Goal: Transaction & Acquisition: Purchase product/service

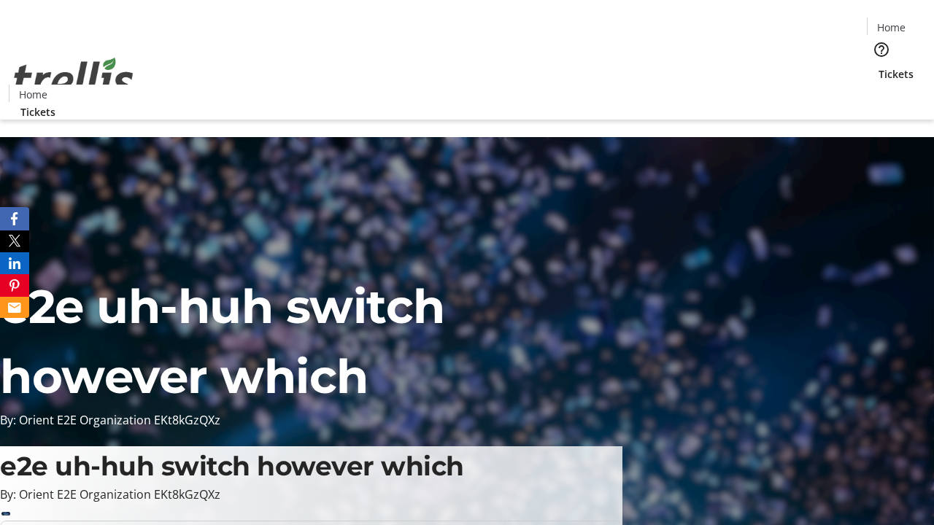
click at [878, 66] on span "Tickets" at bounding box center [895, 73] width 35 height 15
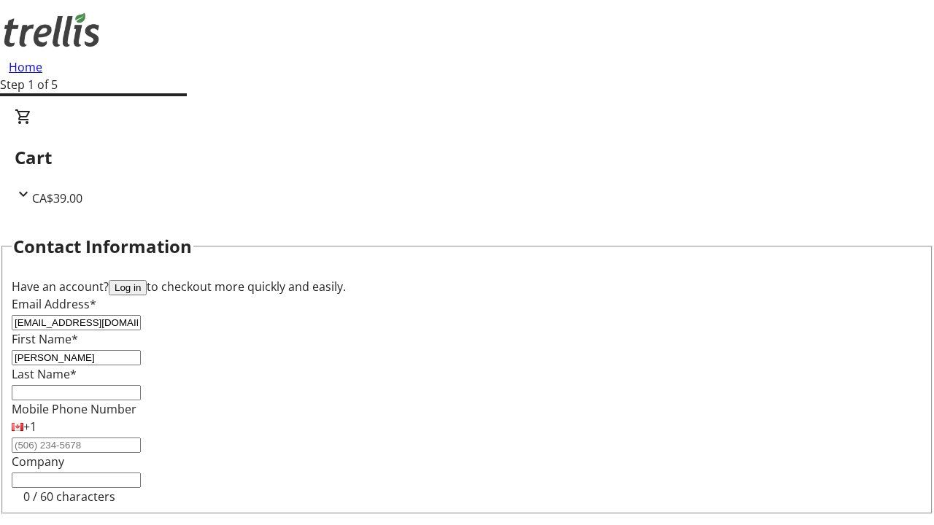
type input "[PERSON_NAME]"
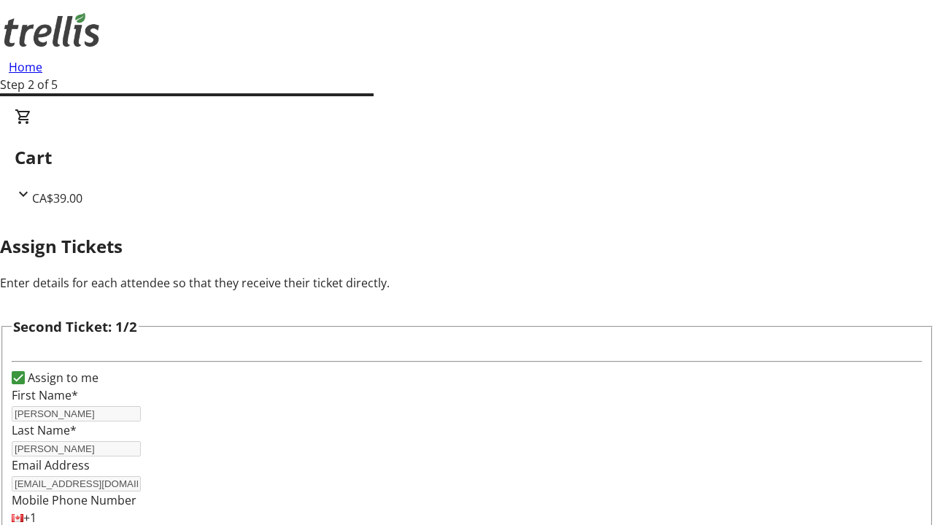
scroll to position [239, 0]
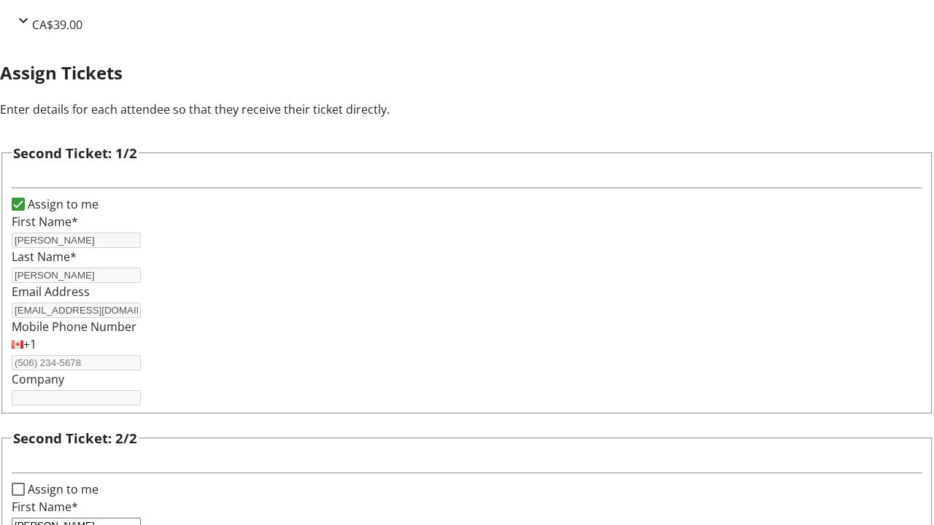
type input "[PERSON_NAME]"
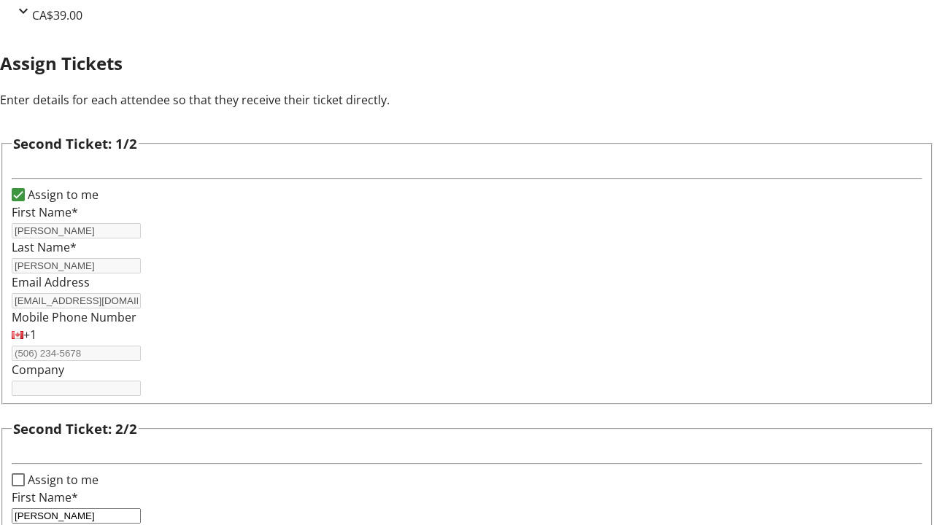
type input "[PERSON_NAME]"
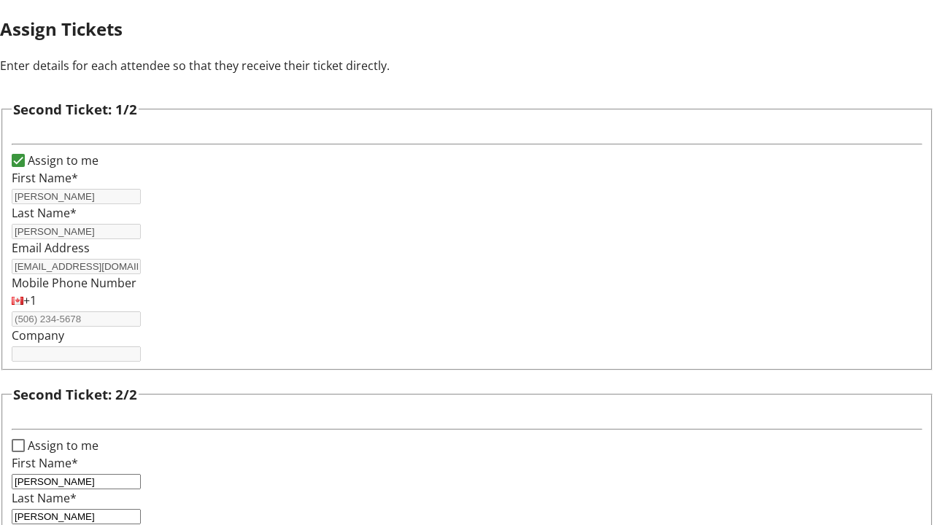
type input "[PERSON_NAME][EMAIL_ADDRESS][DOMAIN_NAME]"
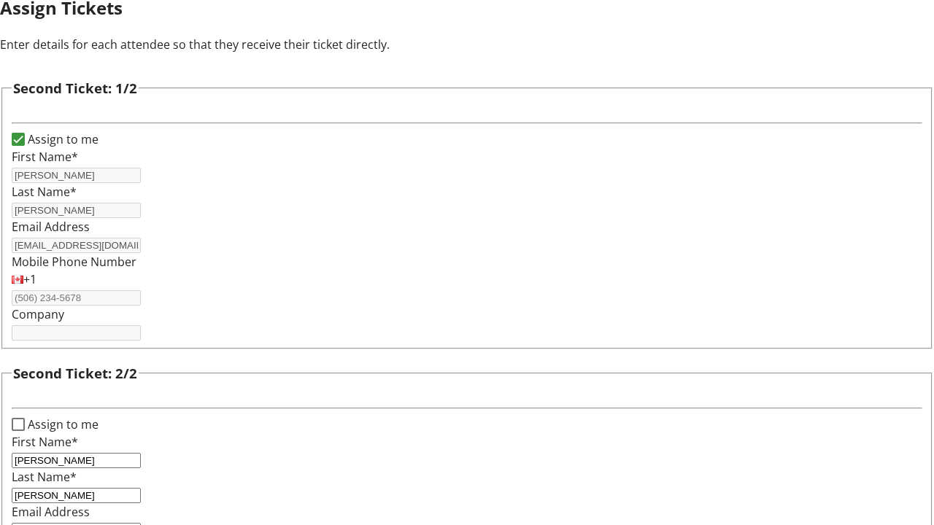
scroll to position [0, 0]
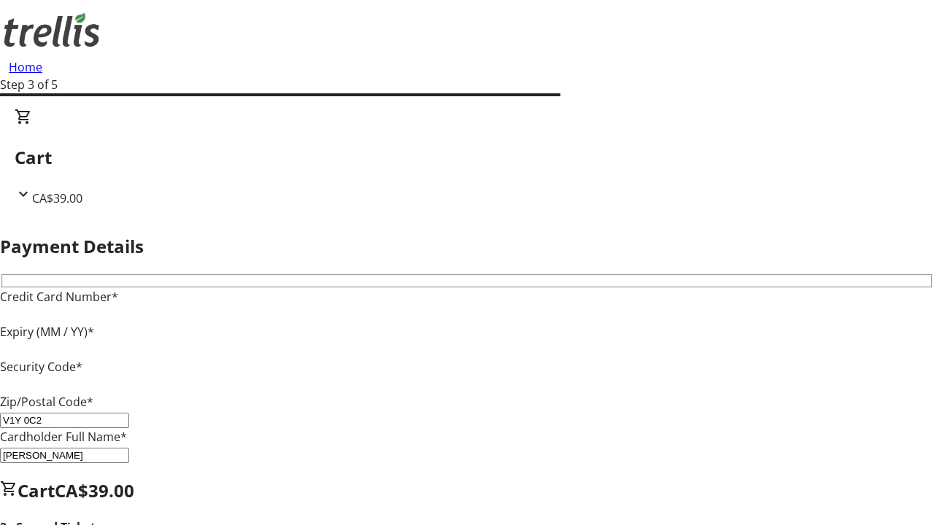
type input "V1Y 0C2"
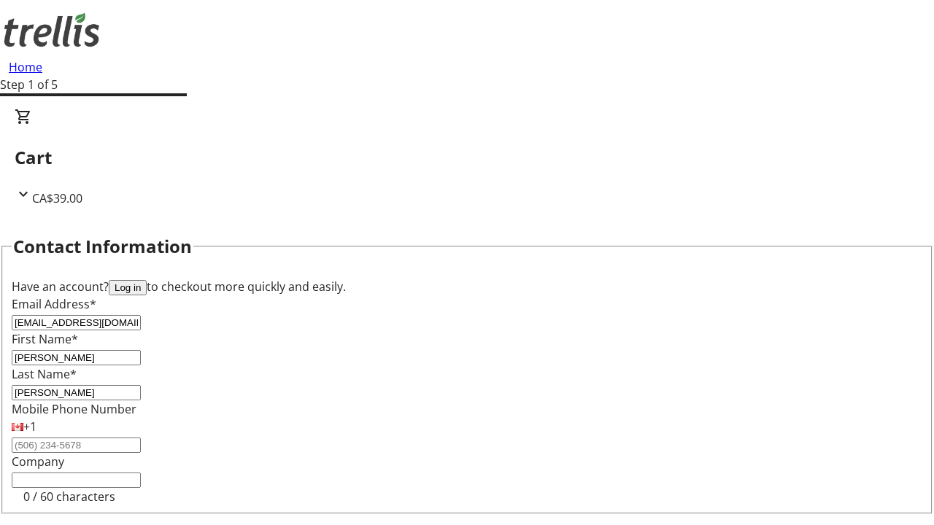
type input "[EMAIL_ADDRESS][DOMAIN_NAME]"
type input "Lexie"
type input "[PERSON_NAME]"
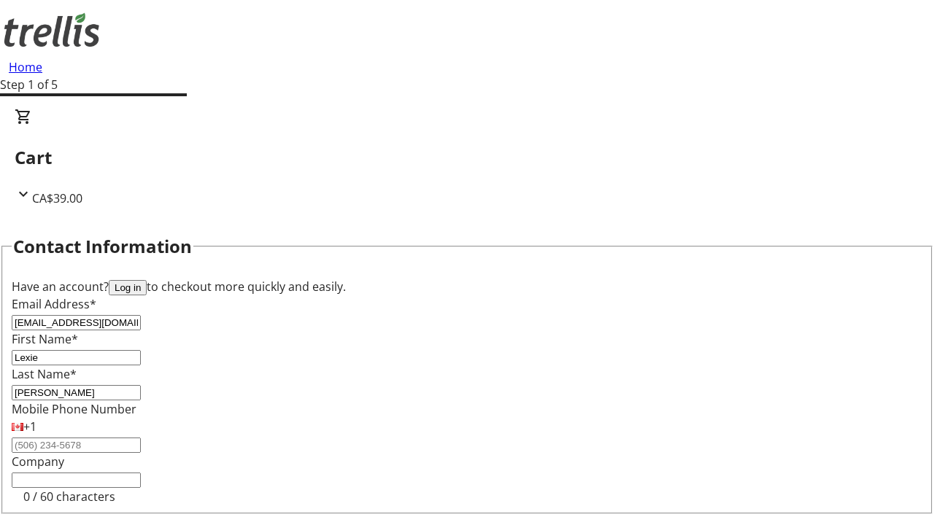
scroll to position [171, 0]
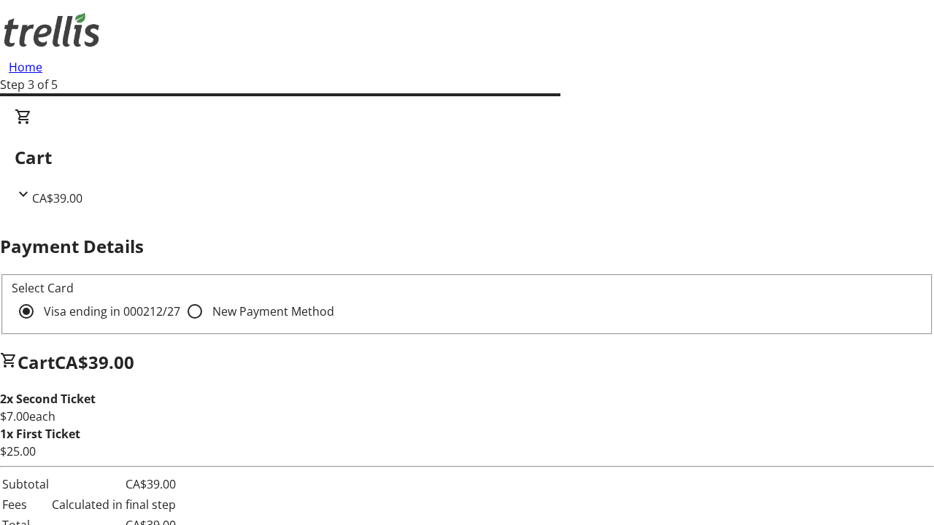
click at [180, 297] on input "New Payment Method" at bounding box center [194, 311] width 29 height 29
radio input "true"
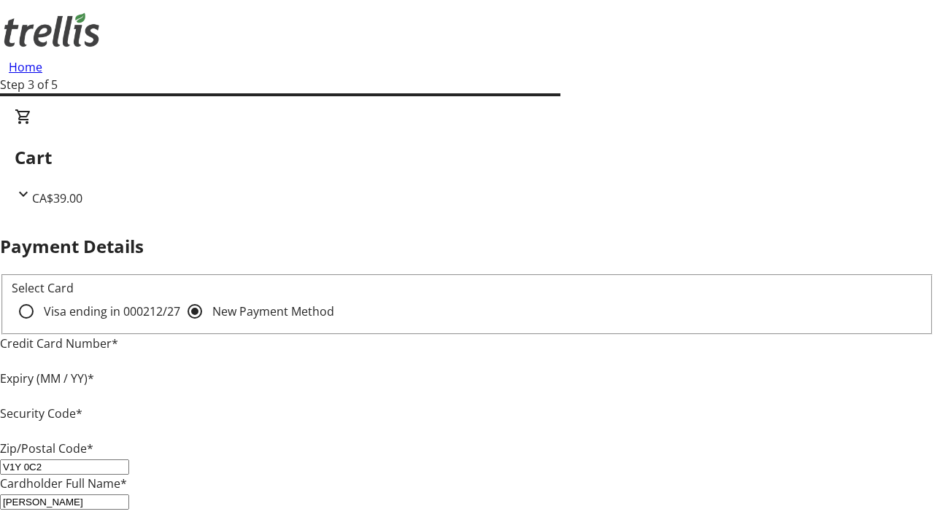
type input "V1Y 0C2"
